Goal: Information Seeking & Learning: Learn about a topic

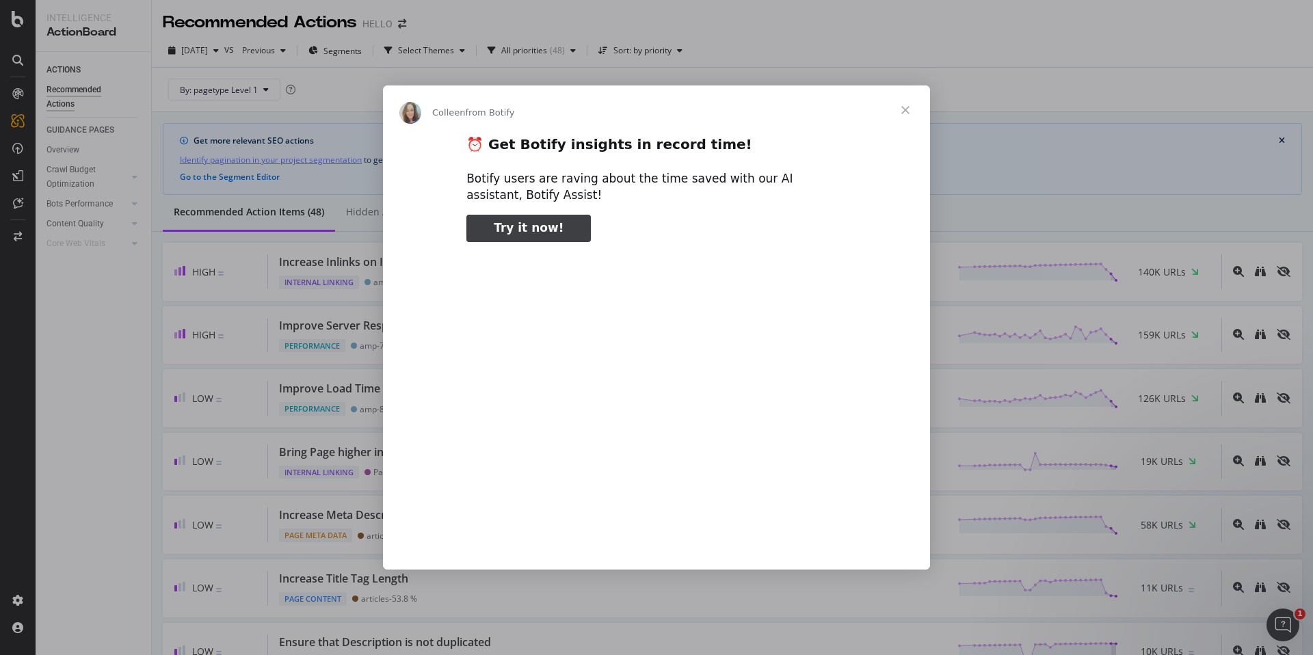
type input "158502"
click at [910, 109] on span "Close" at bounding box center [905, 110] width 49 height 49
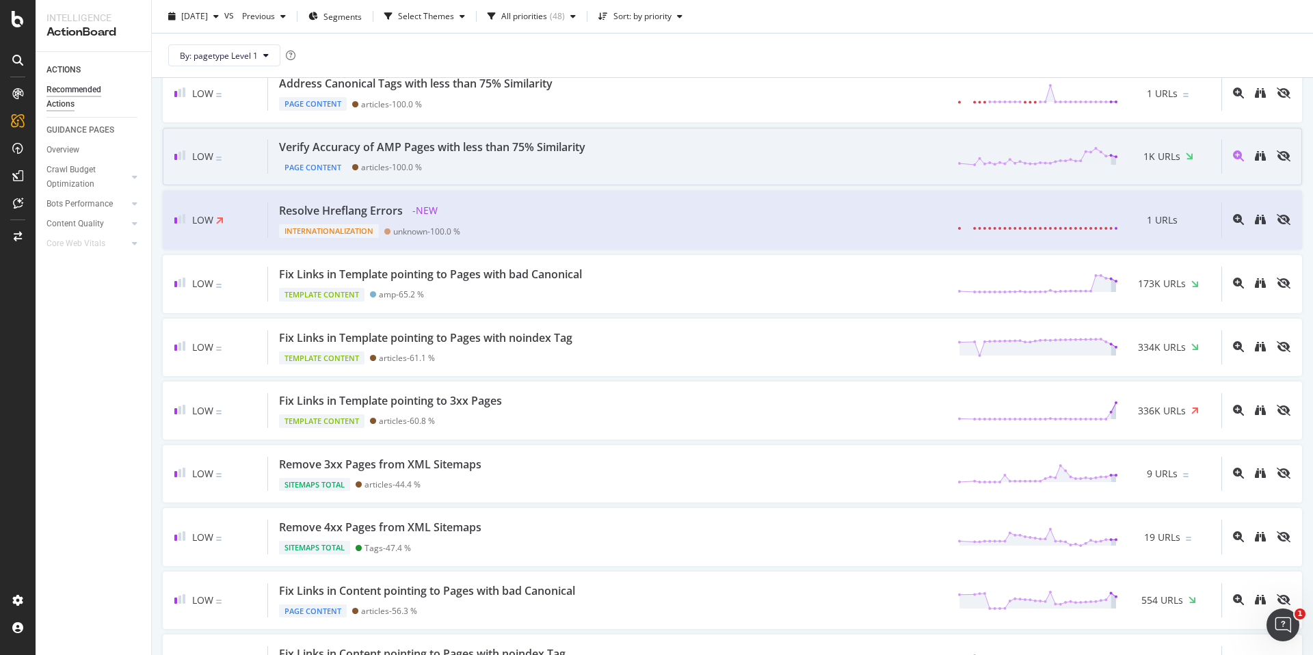
scroll to position [1000, 0]
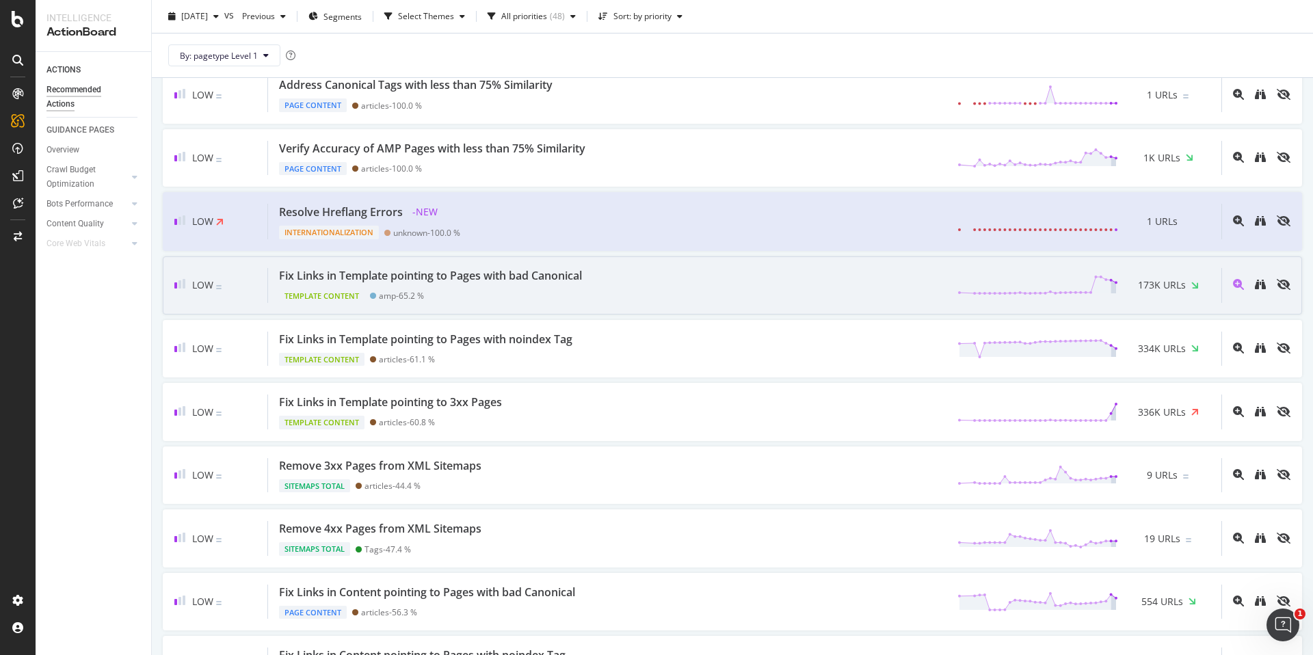
click at [770, 304] on div "Low Fix Links in Template pointing to Pages with bad Canonical Template Content…" at bounding box center [733, 286] width 1140 height 58
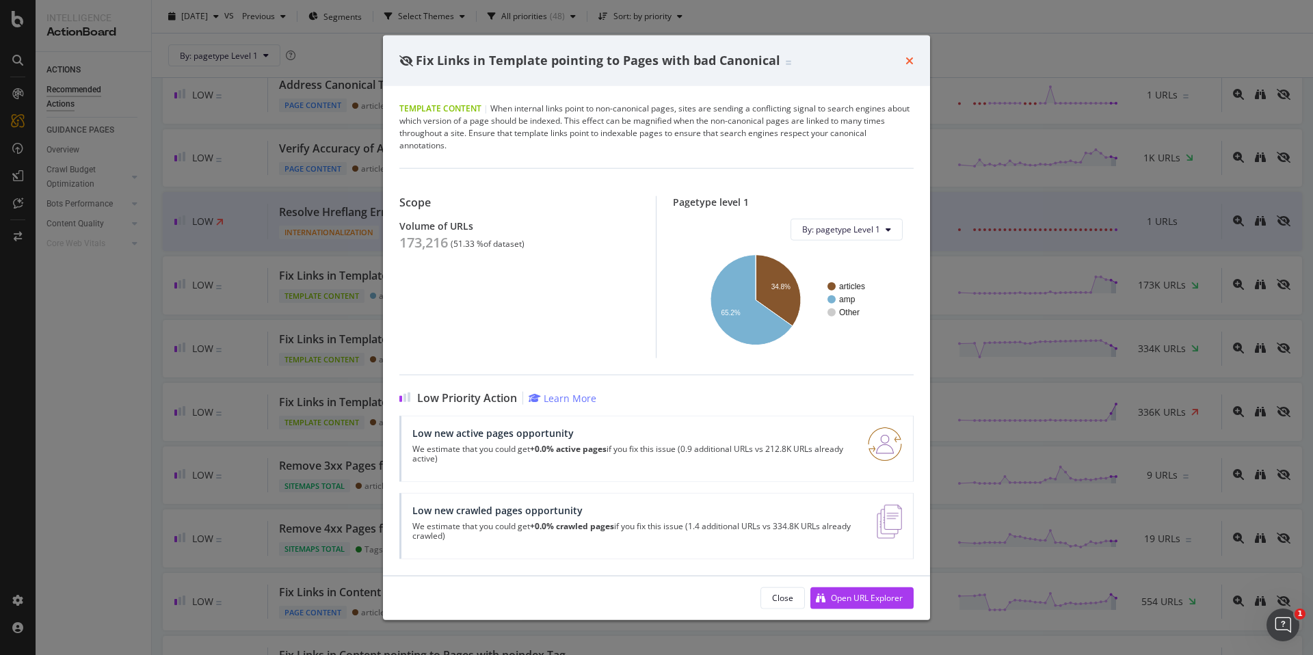
click at [910, 56] on icon "times" at bounding box center [910, 60] width 8 height 11
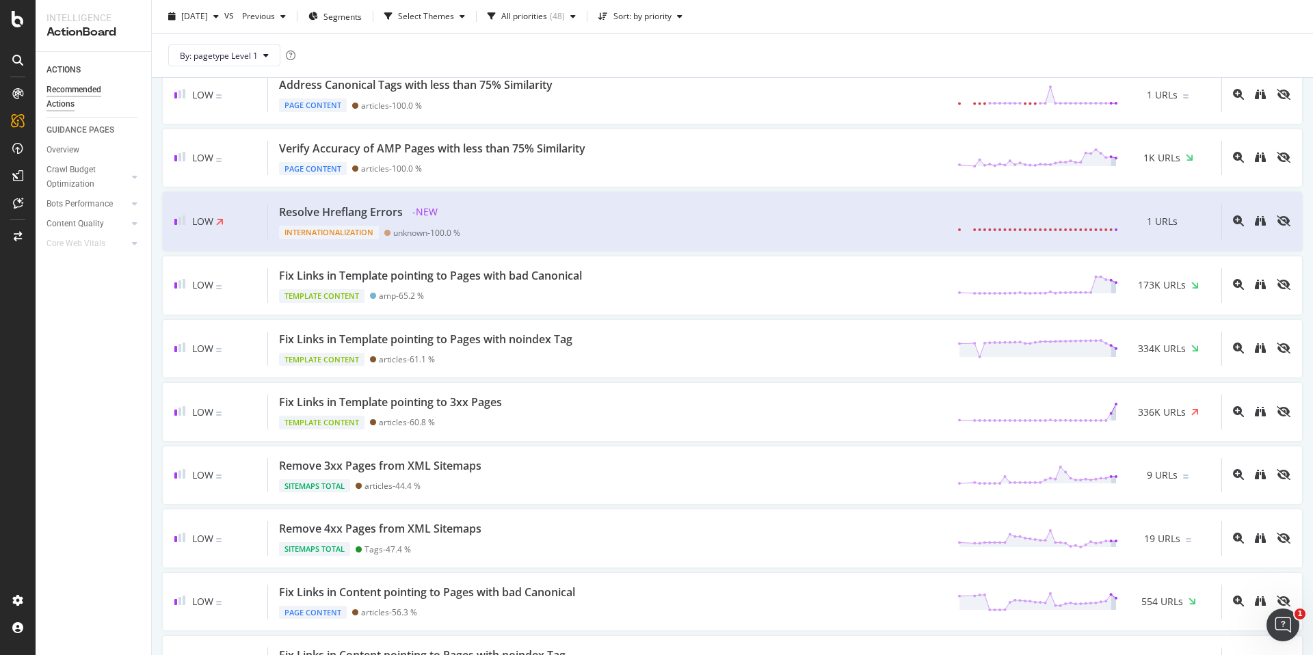
scroll to position [999, 0]
